Goal: Information Seeking & Learning: Learn about a topic

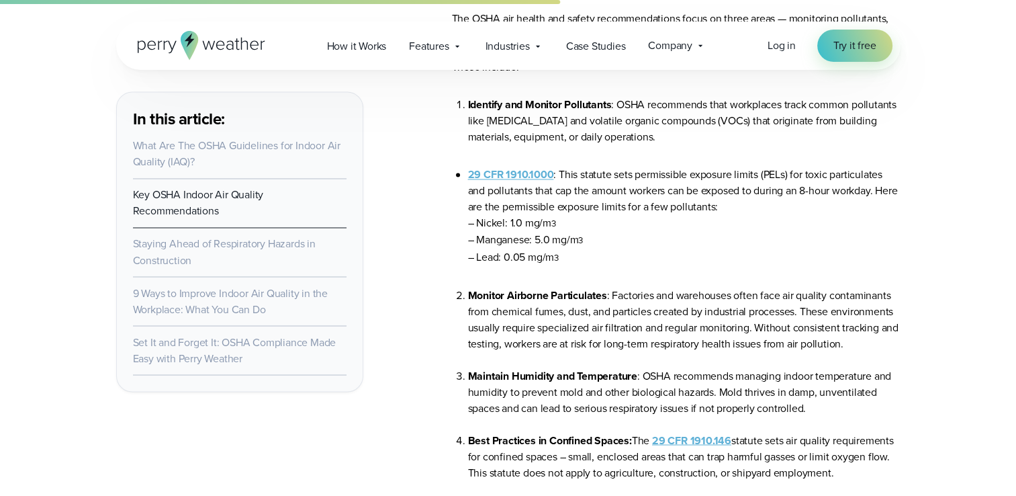
scroll to position [2316, 0]
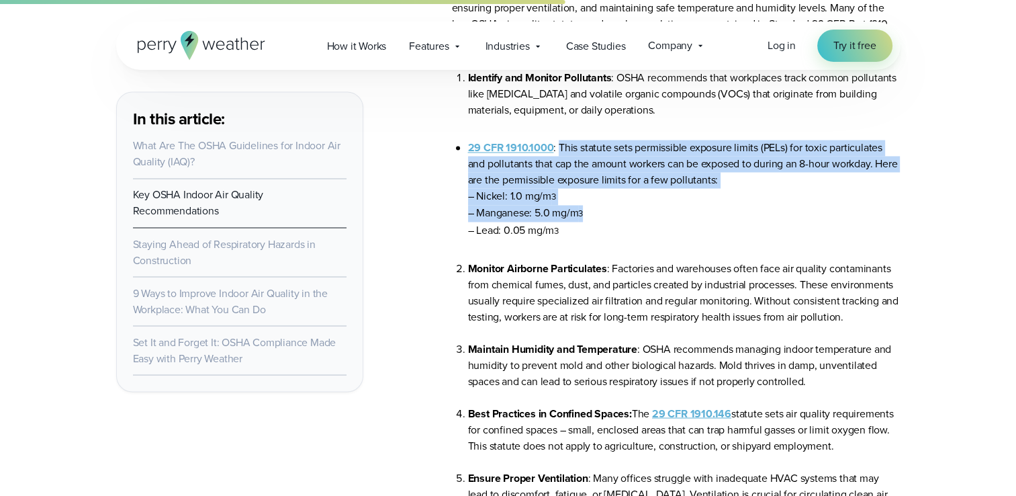
drag, startPoint x: 558, startPoint y: 146, endPoint x: 596, endPoint y: 208, distance: 71.8
click at [596, 208] on li "29 CFR 1910.1000 : This statute sets permissible exposure limits (PELs) for tox…" at bounding box center [684, 189] width 433 height 99
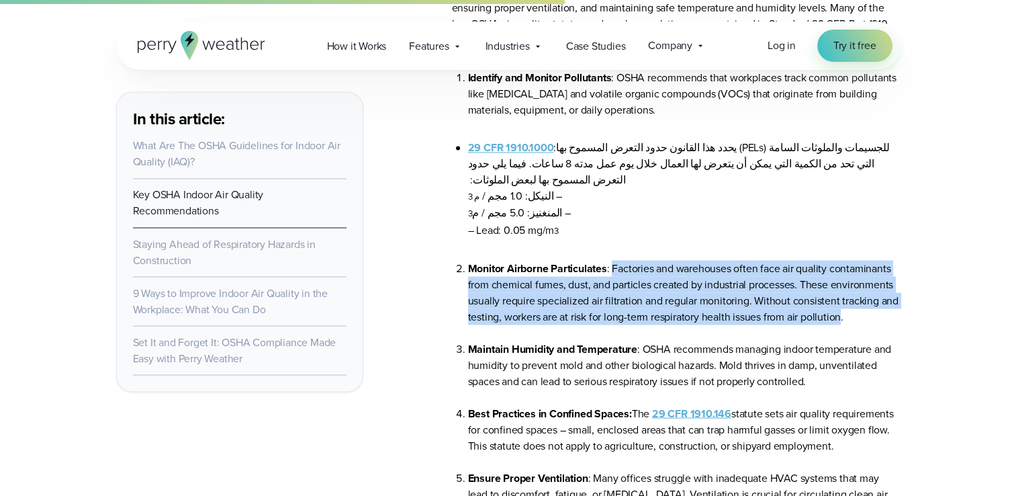
drag, startPoint x: 612, startPoint y: 252, endPoint x: 840, endPoint y: 303, distance: 233.4
click at [840, 303] on li "Monitor Airborne Particulates : Factories and warehouses often face air quality…" at bounding box center [684, 300] width 433 height 81
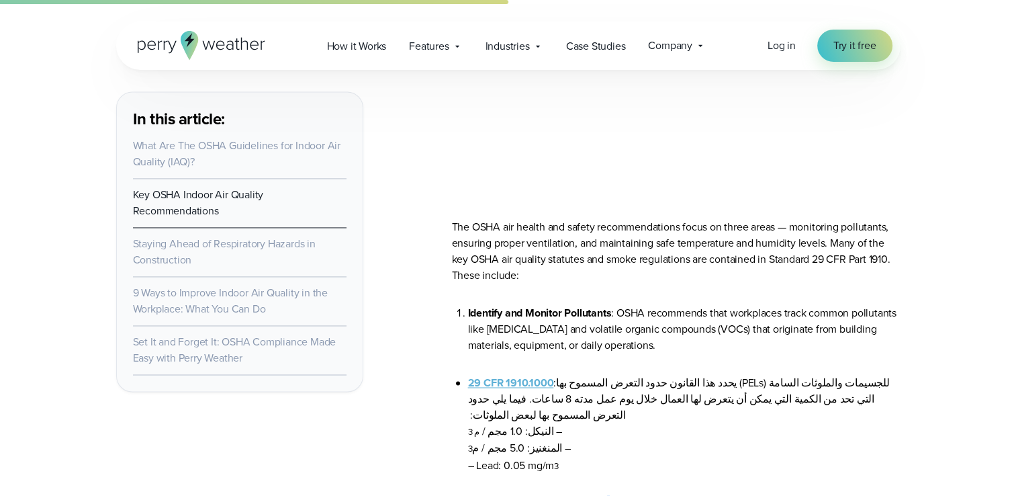
scroll to position [2062, 0]
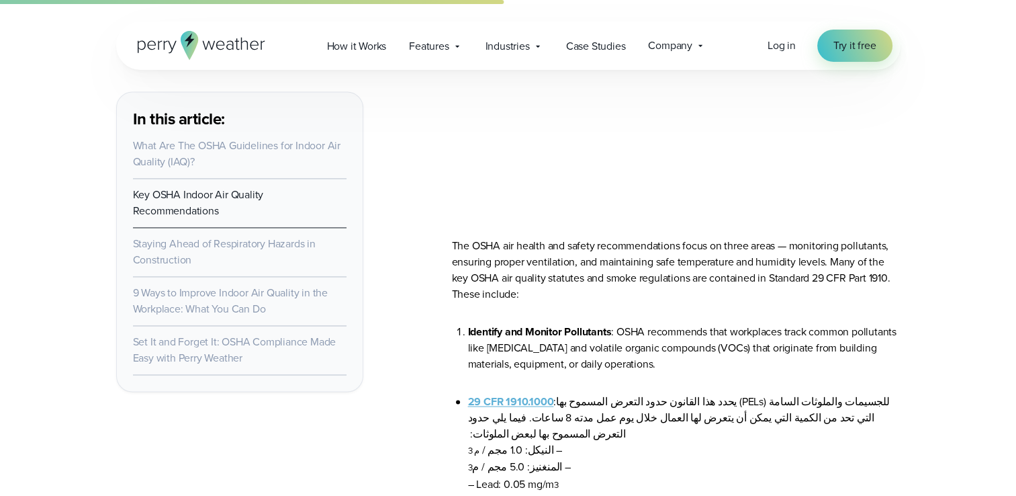
drag, startPoint x: 622, startPoint y: 332, endPoint x: 696, endPoint y: 372, distance: 84.2
click at [696, 372] on li "Identify and Monitor Pollutants : OSHA recommends that workplaces track common …" at bounding box center [684, 348] width 433 height 48
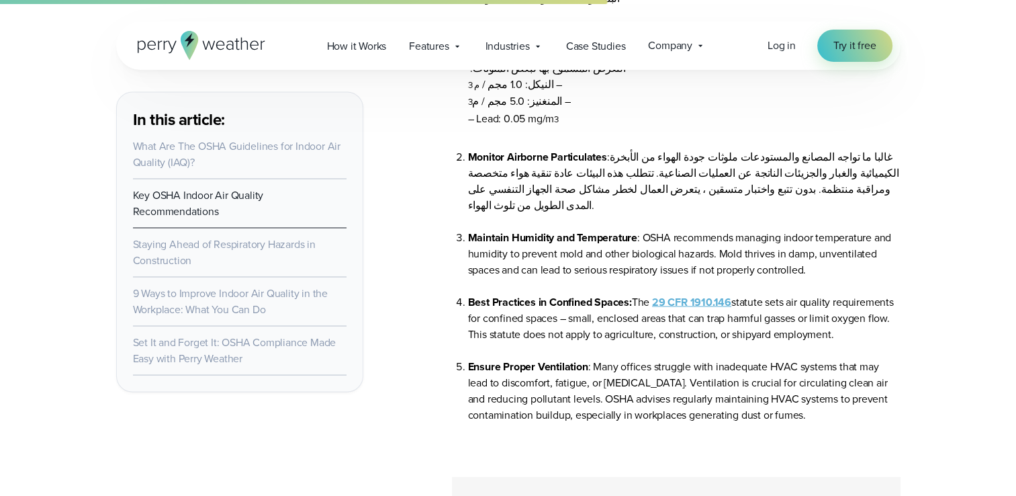
scroll to position [2391, 0]
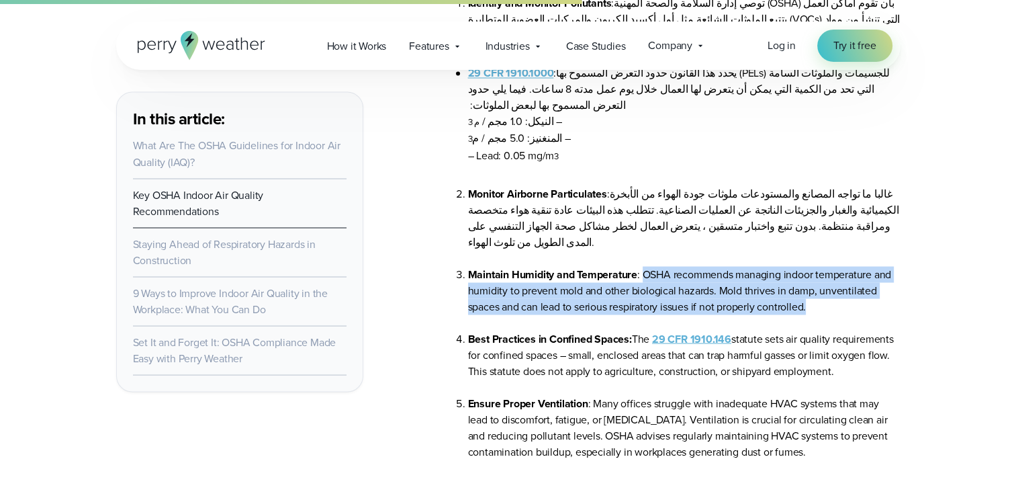
drag, startPoint x: 642, startPoint y: 243, endPoint x: 813, endPoint y: 281, distance: 175.5
click at [813, 281] on li "Maintain Humidity and Temperature : OSHA recommends managing indoor temperature…" at bounding box center [684, 298] width 433 height 64
drag, startPoint x: 645, startPoint y: 241, endPoint x: 807, endPoint y: 281, distance: 167.3
click at [807, 281] on li "Maintain Humidity and Temperature : OSHA recommends managing indoor temperature…" at bounding box center [684, 298] width 433 height 64
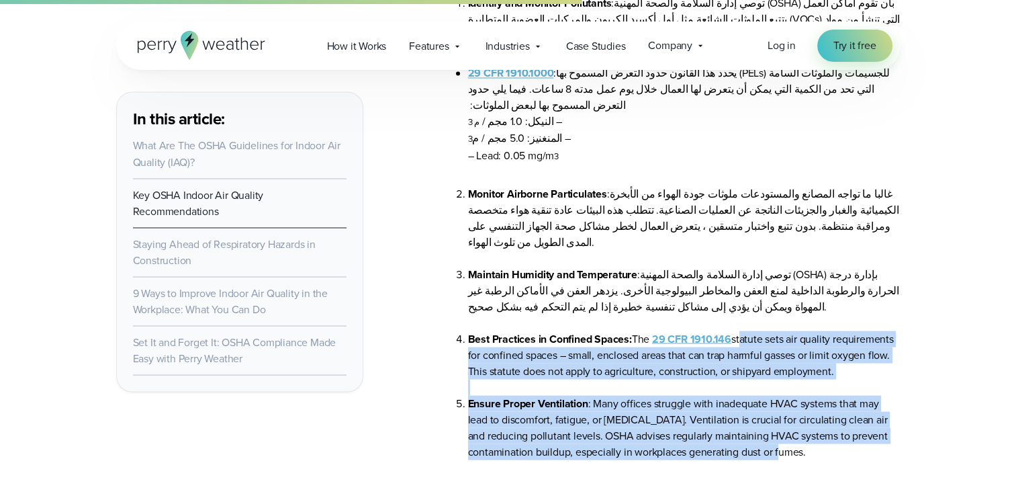
drag, startPoint x: 740, startPoint y: 304, endPoint x: 815, endPoint y: 415, distance: 134.0
click at [815, 415] on ol "Monitor Airborne Particulates : ‏غالبا ما تواجه المصانع والمستودعات ملوثات جودة…" at bounding box center [676, 338] width 449 height 306
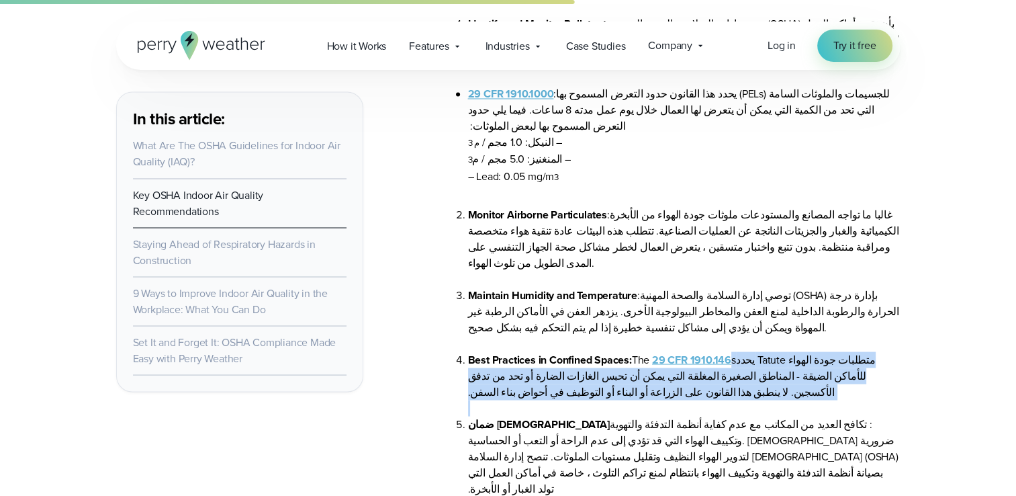
scroll to position [2314, 0]
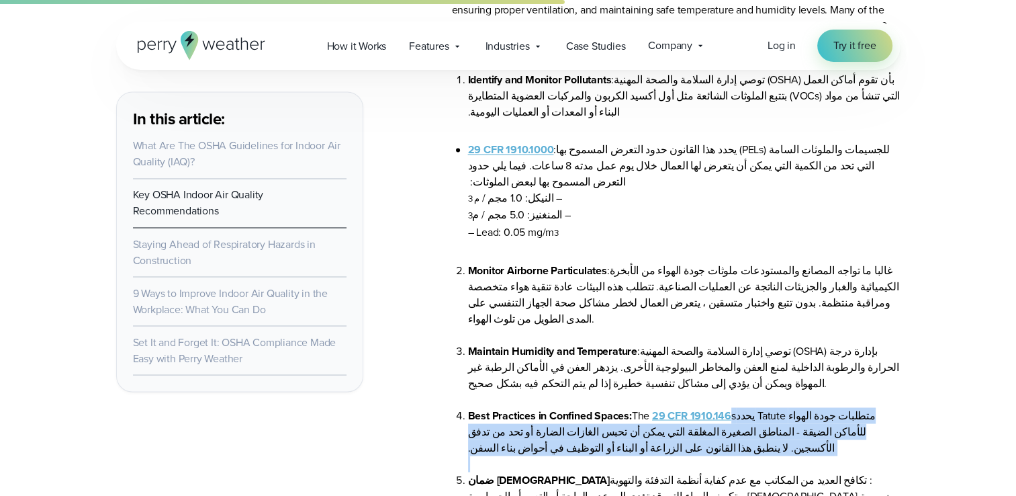
click at [541, 152] on strong "29 CFR 1910.1000" at bounding box center [511, 149] width 86 height 15
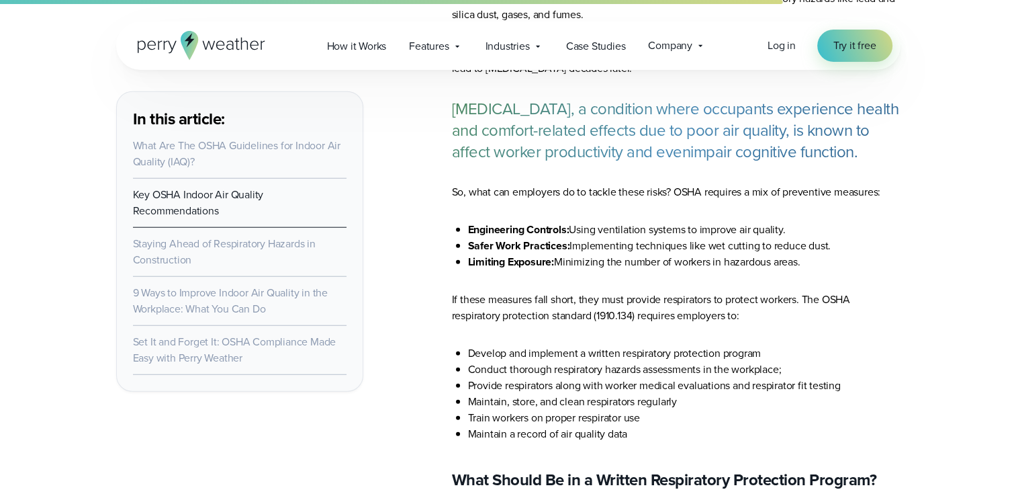
scroll to position [3443, 0]
